Goal: Contribute content

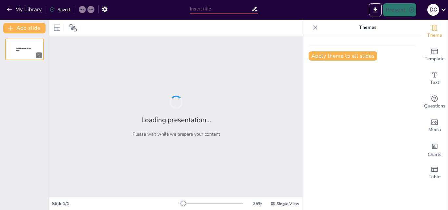
type input "[GEOGRAPHIC_DATA]: Un Viaje por sus Características y Bellezas"
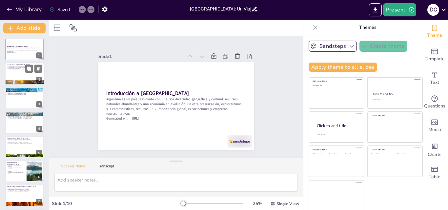
checkbox input "true"
click at [17, 67] on div "Argentina tiene una gran diversidad geográfica y cultural. [GEOGRAPHIC_DATA] ti…" at bounding box center [24, 68] width 35 height 5
type textarea "Lo ipsumdolor sitametcon ad Elitseddo ei tempori, utl etdolore mag ali enima mi…"
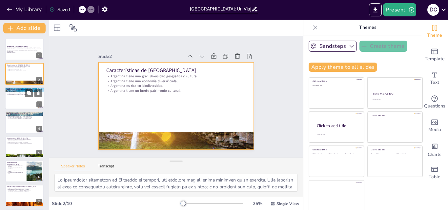
checkbox input "true"
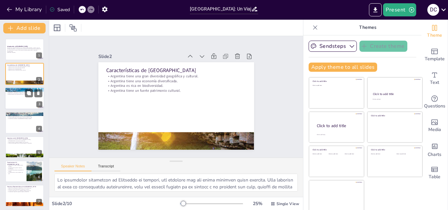
click at [20, 92] on p "[GEOGRAPHIC_DATA] tiene importantes yacimientos de minerales metálicos." at bounding box center [24, 91] width 35 height 1
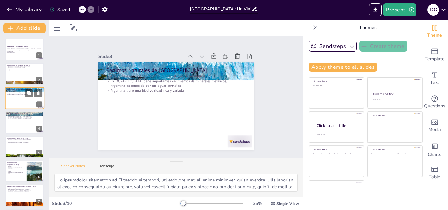
type textarea "La producción de petróleo y gas natural es fundamental para la economía argenti…"
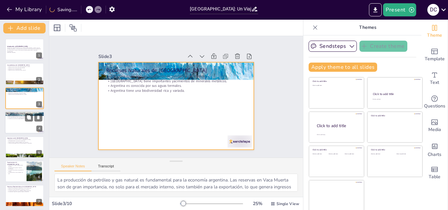
checkbox input "true"
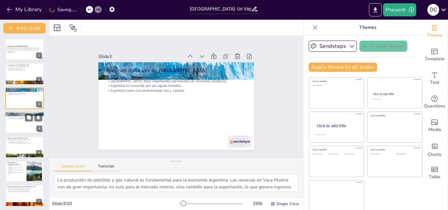
click at [21, 124] on div at bounding box center [24, 122] width 39 height 22
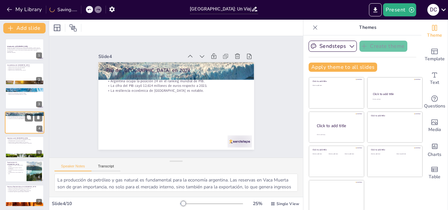
type textarea "La caída del PIB es un indicador importante de la salud económica de un país. E…"
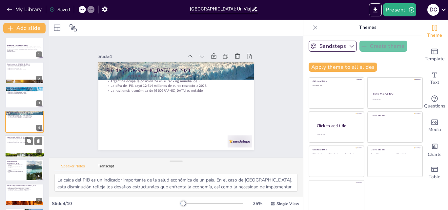
checkbox input "true"
click at [19, 143] on p "La economía agropecuaria es fundamental para su desarrollo." at bounding box center [24, 142] width 35 height 1
type textarea "La riqueza cultural de Argentina es un activo valioso que enriquece no solo al …"
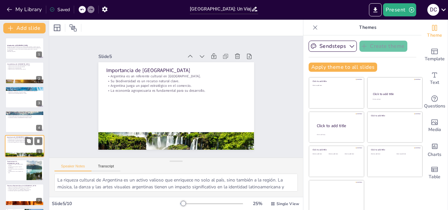
scroll to position [25, 0]
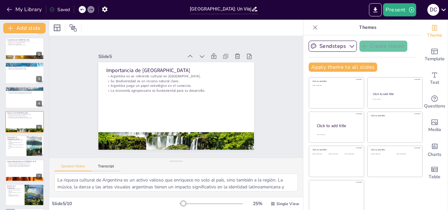
click at [19, 159] on div "Introducción a [GEOGRAPHIC_DATA] [GEOGRAPHIC_DATA] es un país fascinante con un…" at bounding box center [24, 133] width 49 height 241
checkbox input "true"
